Goal: Information Seeking & Learning: Learn about a topic

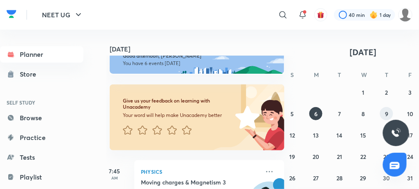
scroll to position [0, 8]
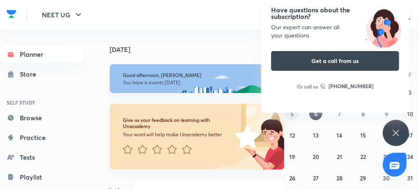
click at [295, 116] on button "5" at bounding box center [292, 113] width 13 height 13
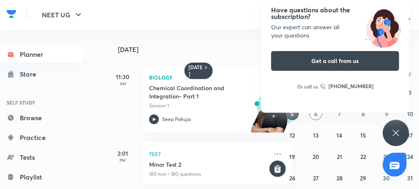
click at [391, 130] on icon at bounding box center [396, 133] width 10 height 10
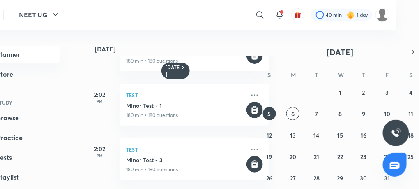
scroll to position [0, 0]
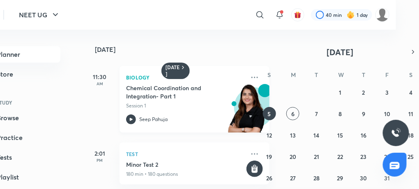
click at [131, 119] on icon at bounding box center [131, 118] width 3 height 3
